Goal: Communication & Community: Connect with others

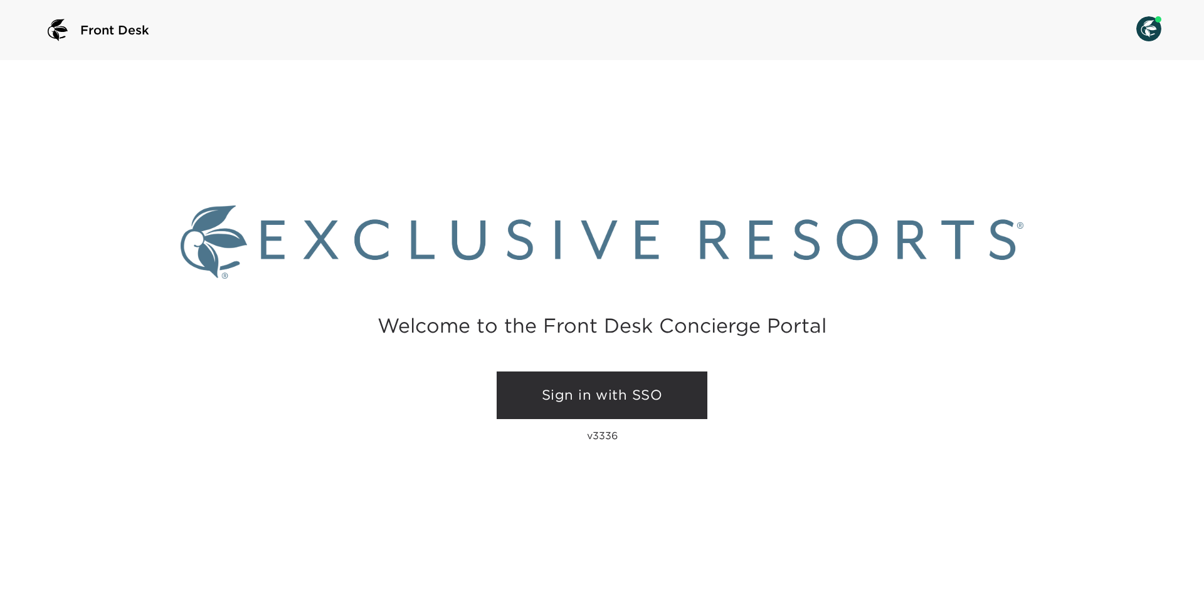
click at [593, 407] on link "Sign in with SSO" at bounding box center [602, 396] width 211 height 48
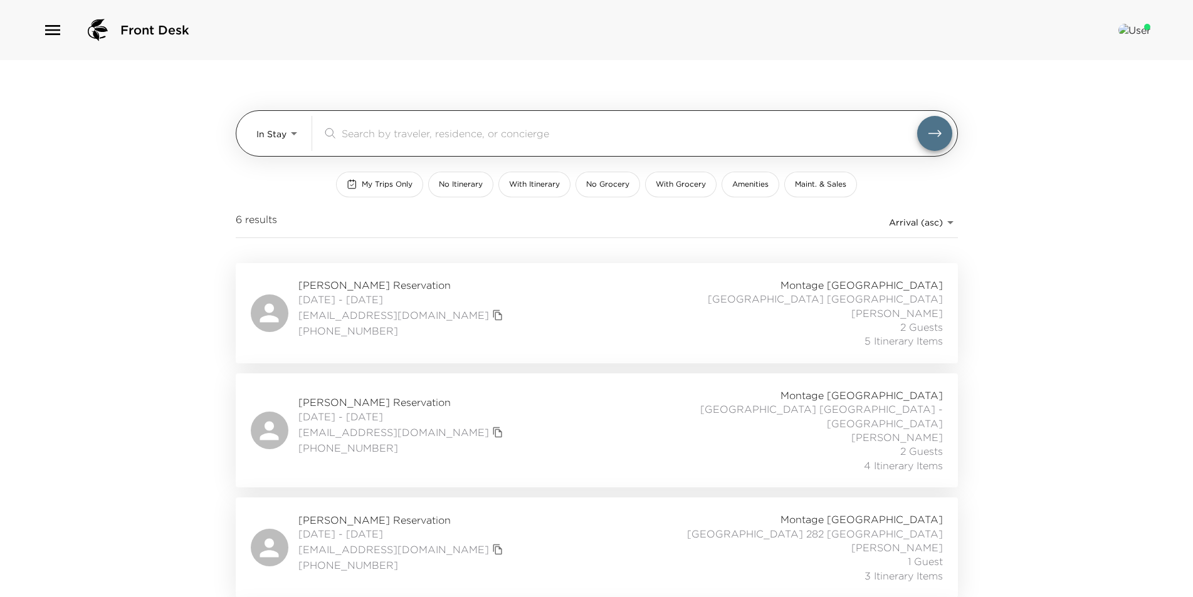
click at [267, 148] on div "In Stay In-Stay" at bounding box center [278, 133] width 45 height 35
click at [273, 132] on body "Front Desk In Stay In-Stay ​ My Trips Only No Itinerary With Itinerary No Groce…" at bounding box center [596, 298] width 1193 height 597
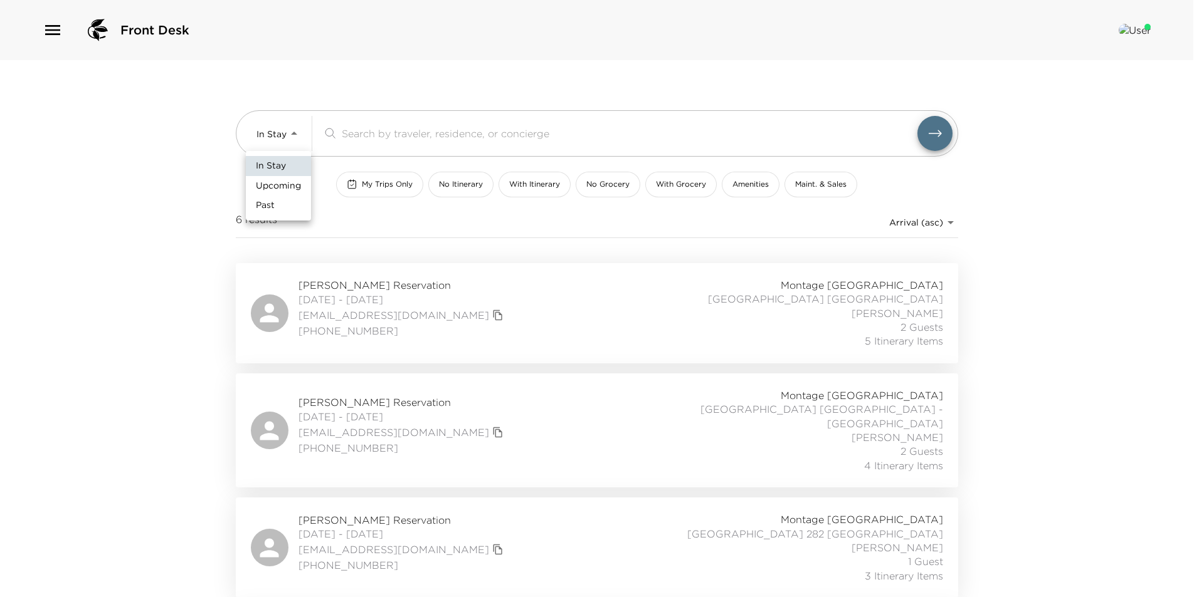
click at [286, 180] on span "Upcoming" at bounding box center [278, 186] width 45 height 13
type input "Upcoming"
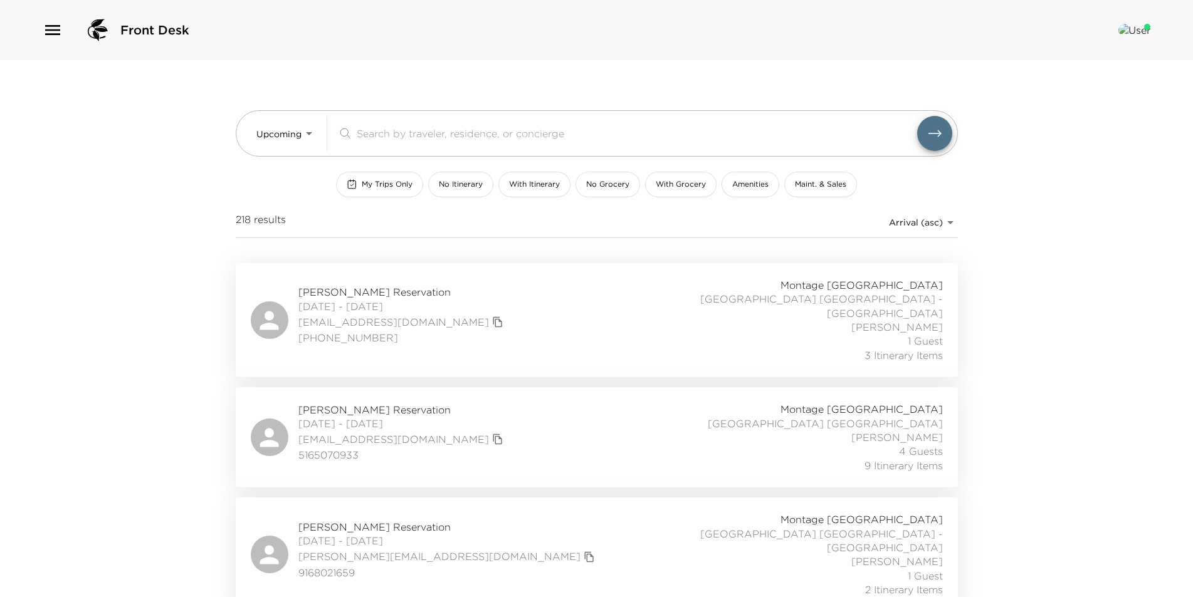
click at [55, 36] on icon "button" at bounding box center [53, 30] width 20 height 20
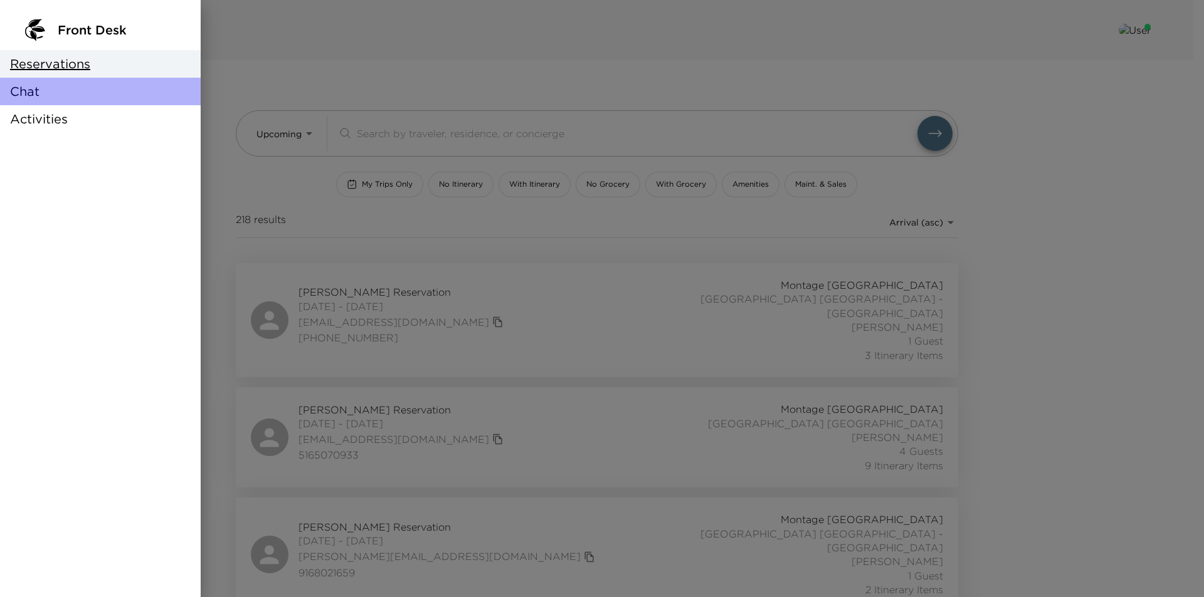
click at [56, 81] on div "Chat" at bounding box center [100, 92] width 201 height 28
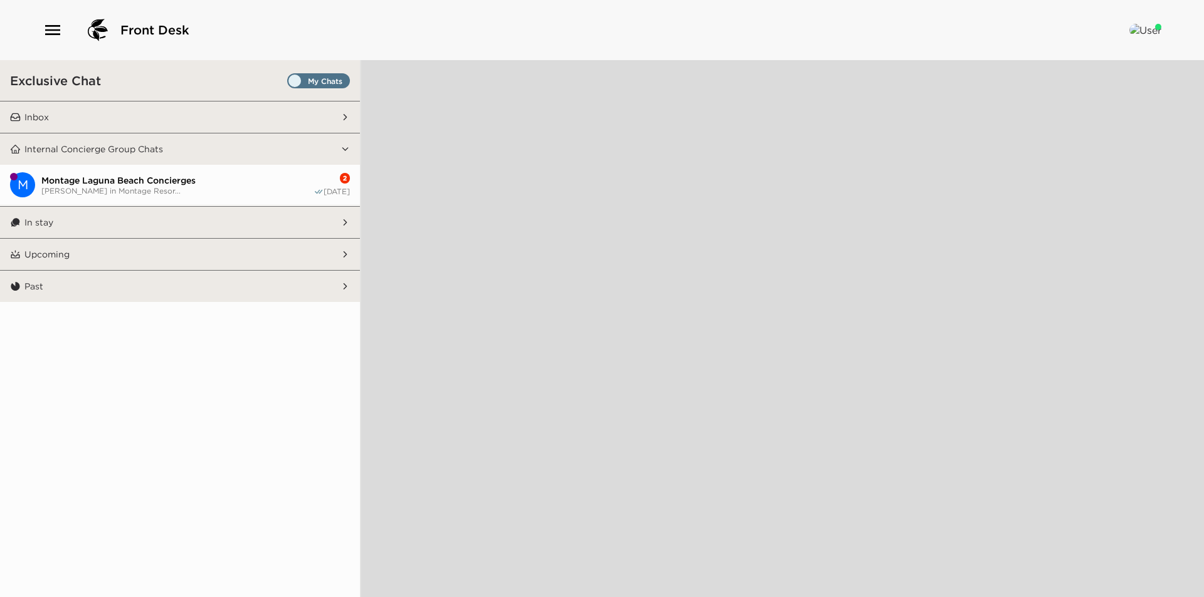
click at [119, 183] on span "Montage Laguna Beach Concierges" at bounding box center [177, 180] width 272 height 11
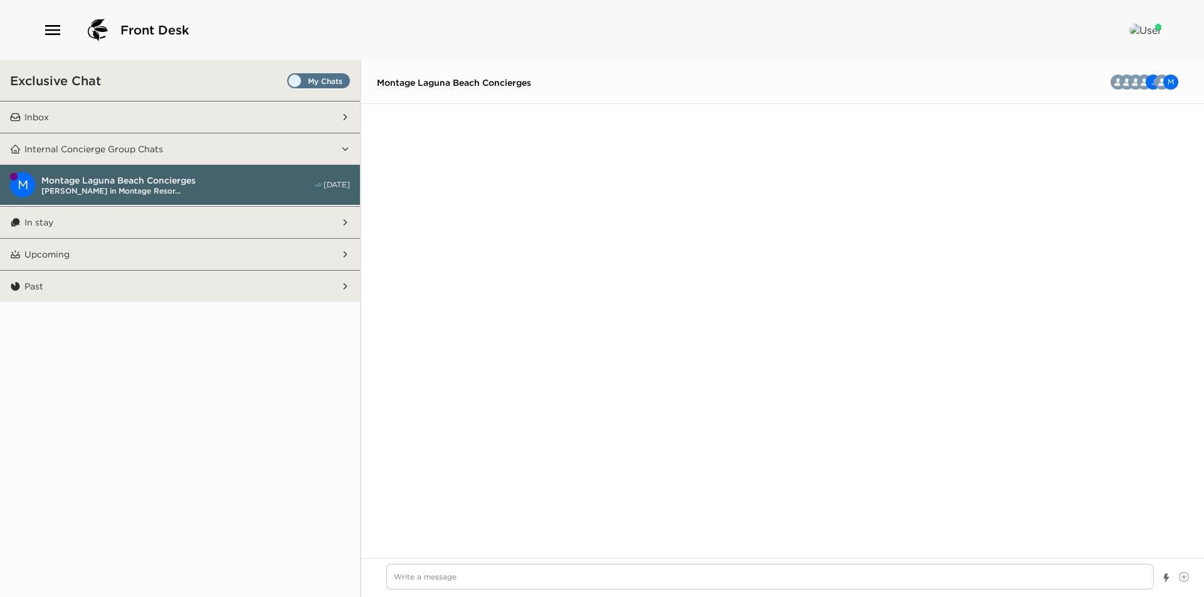
scroll to position [9414, 0]
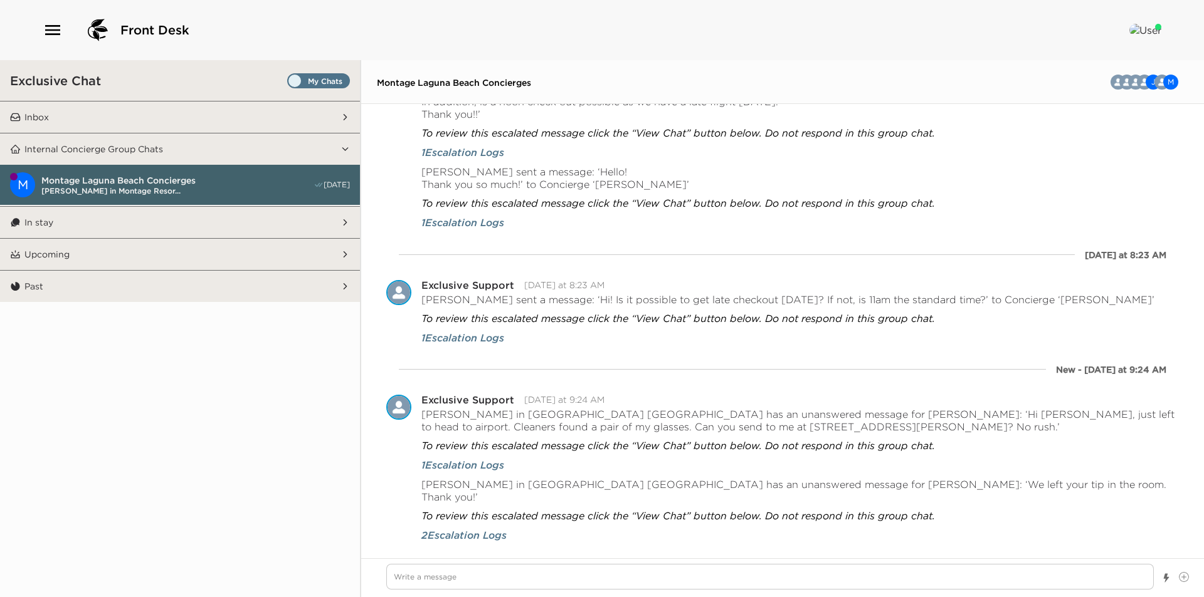
click at [325, 81] on span "Set all destinations" at bounding box center [318, 83] width 63 height 15
click at [290, 83] on input "Set all destinations" at bounding box center [290, 83] width 0 height 0
click at [166, 115] on button "Inbox" at bounding box center [181, 117] width 320 height 31
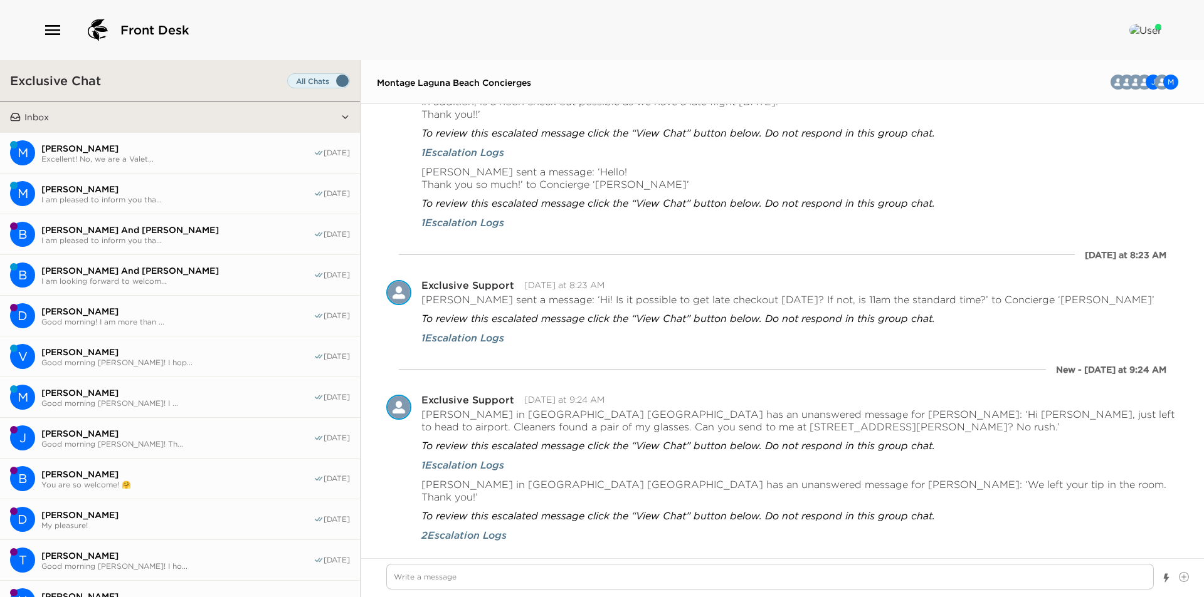
click at [152, 154] on span "Excellent! No, we are a Valet..." at bounding box center [177, 158] width 272 height 9
type textarea "x"
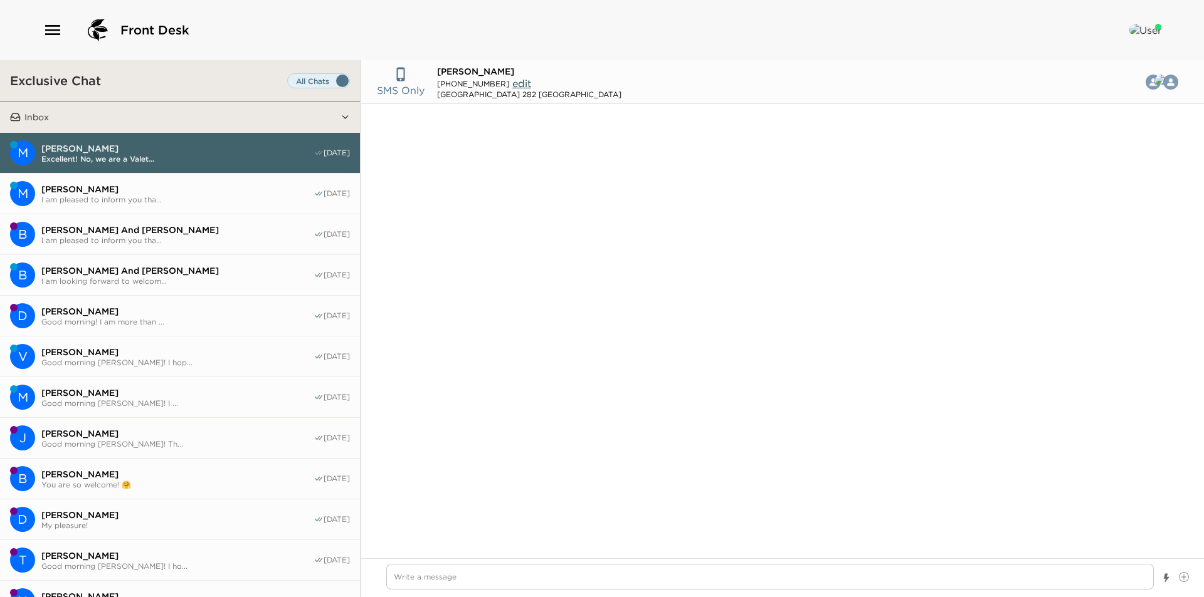
type input "(817) 300-3999"
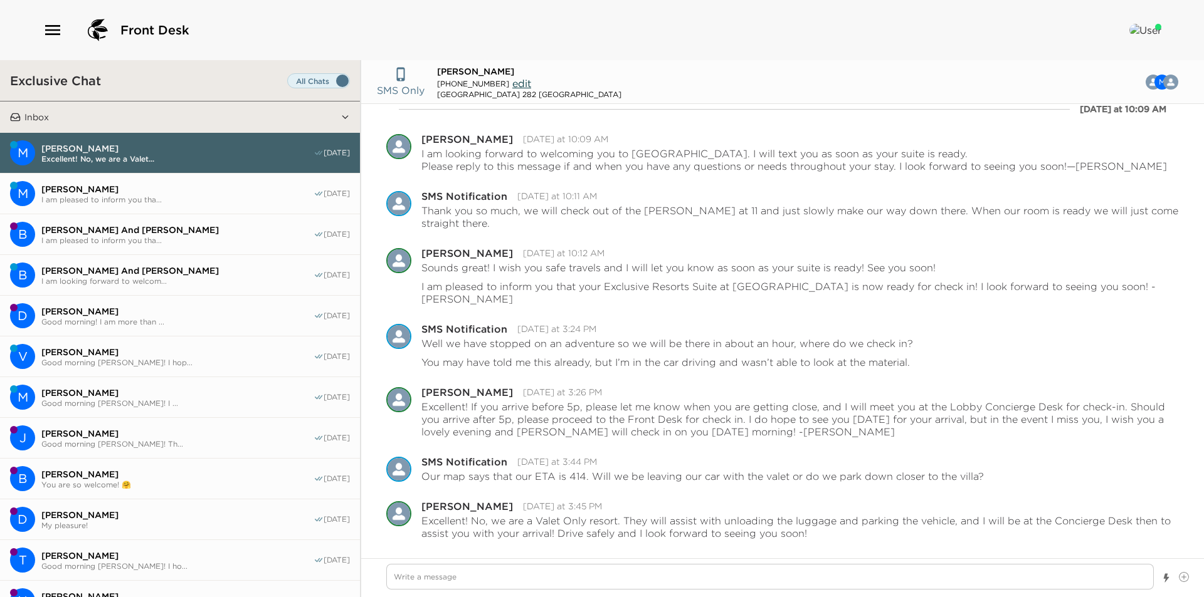
type textarea "x"
